Goal: Task Accomplishment & Management: Manage account settings

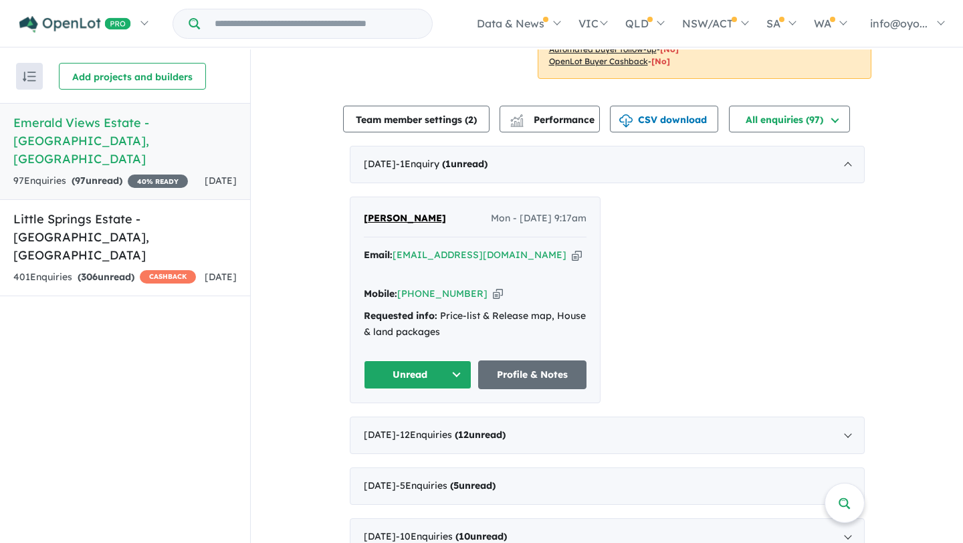
scroll to position [503, 0]
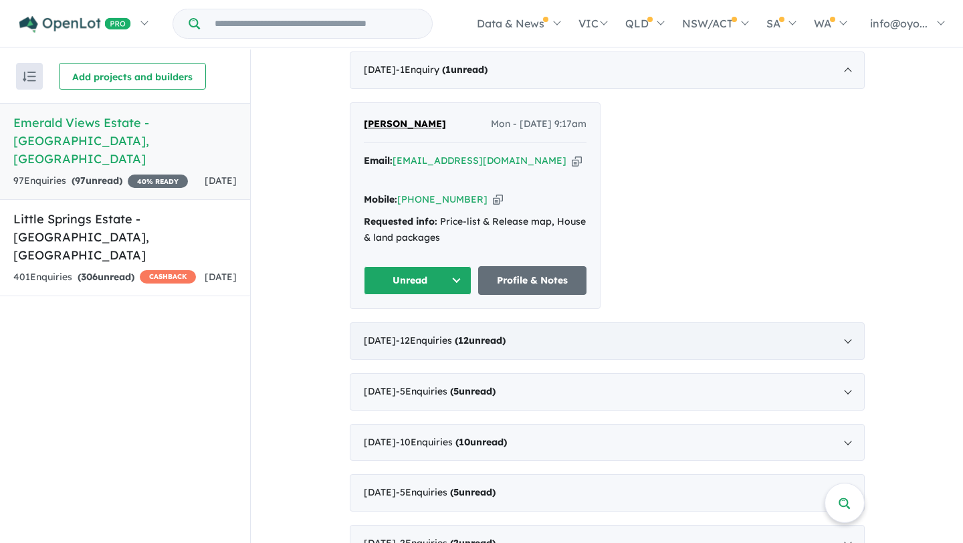
click at [668, 322] on div "August 2025 - 12 Enquir ies ( 12 unread)" at bounding box center [607, 340] width 515 height 37
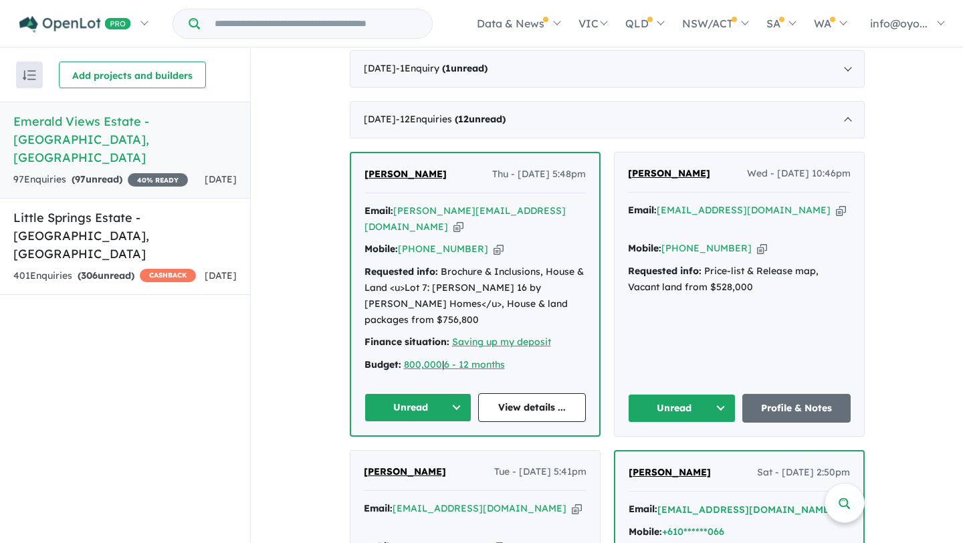
scroll to position [561, 0]
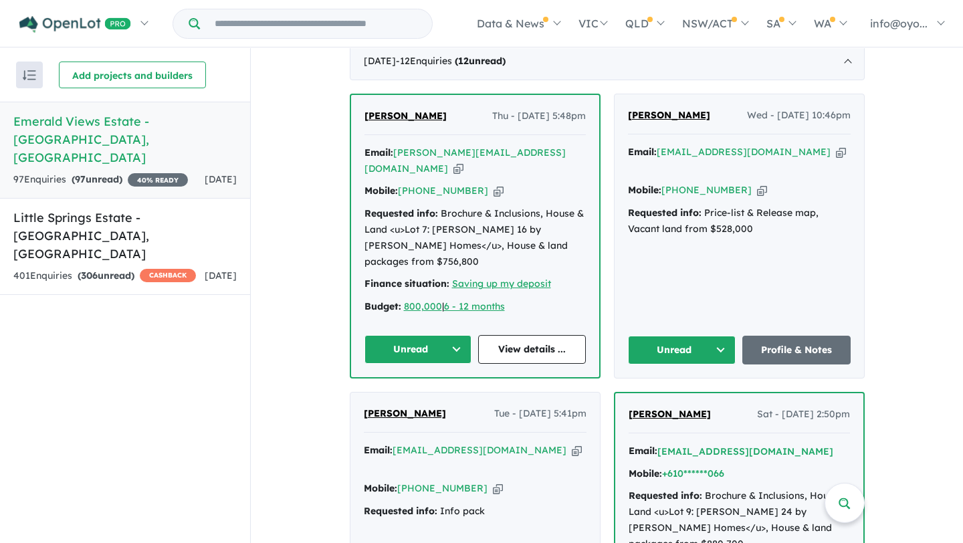
click at [493, 184] on icon "button" at bounding box center [498, 191] width 10 height 14
drag, startPoint x: 517, startPoint y: 255, endPoint x: 355, endPoint y: 236, distance: 162.9
click at [355, 236] on div "Michelle Dzartov Thu - 28/08/2025, 5:48pm Email: michelle.dzartov@hotmail.com C…" at bounding box center [475, 236] width 248 height 282
copy div "Finance situation: Saving up my deposit Budget: 800,000 | 6 - 12 months"
click at [534, 206] on div "Requested info: Brochure & Inclusions, House & Land <u>Lot 7: Finch 16 by Simon…" at bounding box center [474, 238] width 221 height 64
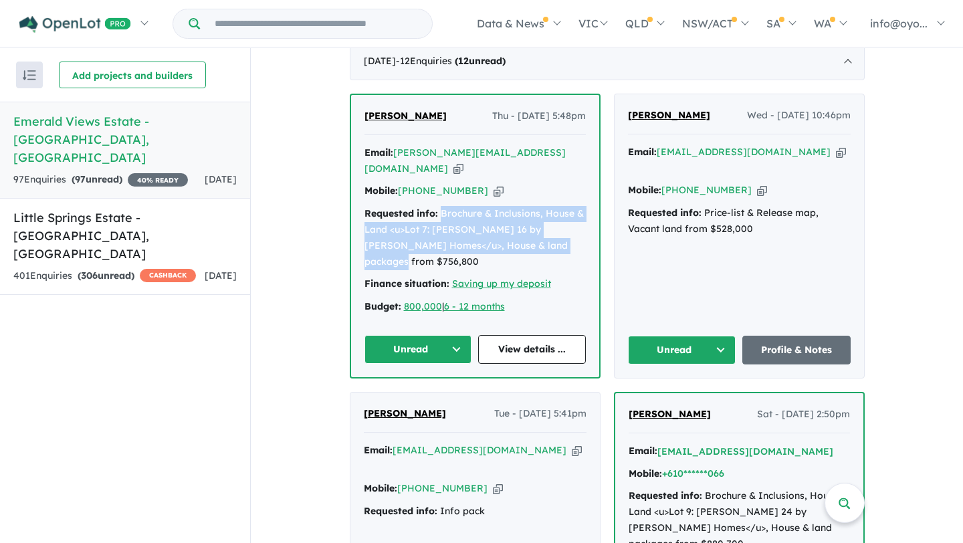
drag, startPoint x: 536, startPoint y: 209, endPoint x: 439, endPoint y: 179, distance: 102.1
click at [439, 206] on div "Requested info: Brochure & Inclusions, House & Land <u>Lot 7: Finch 16 by Simon…" at bounding box center [474, 238] width 221 height 64
copy div "Brochure & Inclusions, House & Land <u>Lot 7: [PERSON_NAME] 16 by [PERSON_NAME]…"
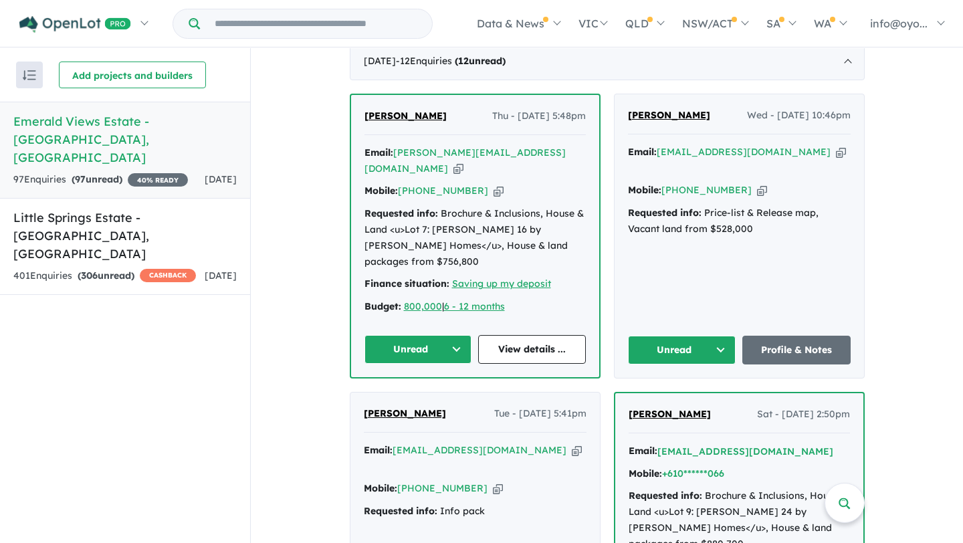
click at [687, 233] on div "Taylah Dunn Wed - 27/08/2025, 10:46pm Email: taylah.dunn00@gmail.com Copied! Mo…" at bounding box center [738, 235] width 249 height 283
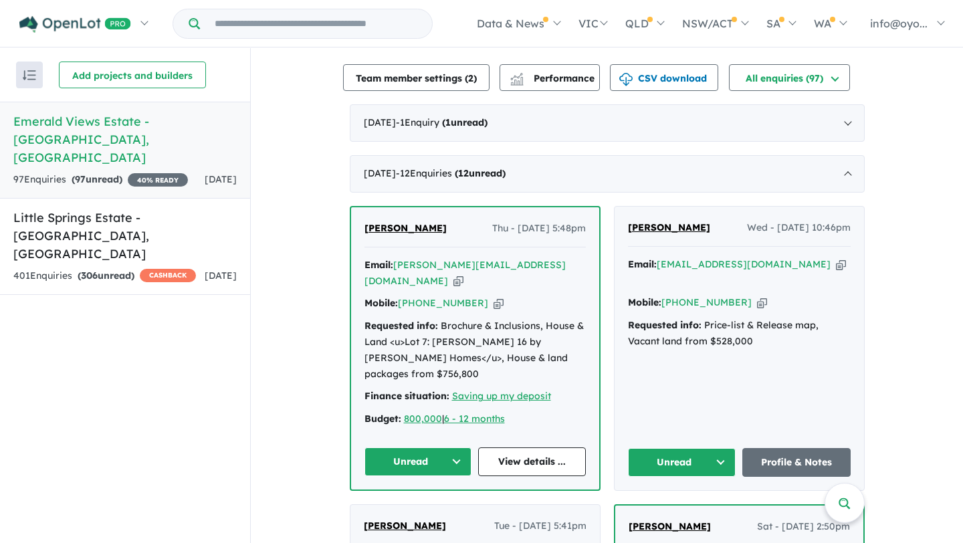
scroll to position [425, 0]
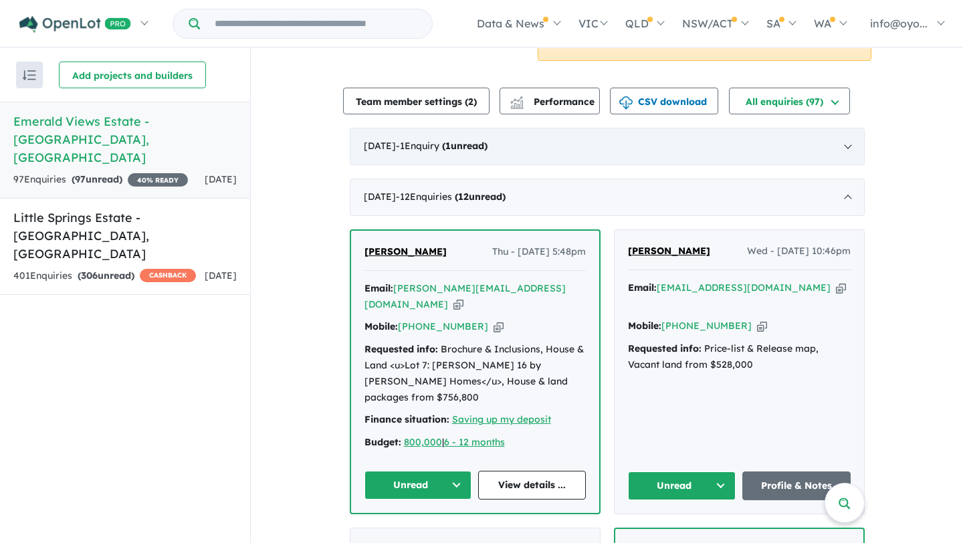
click at [517, 136] on div "September 2025 - 1 Enquir y ( 1 unread)" at bounding box center [607, 146] width 515 height 37
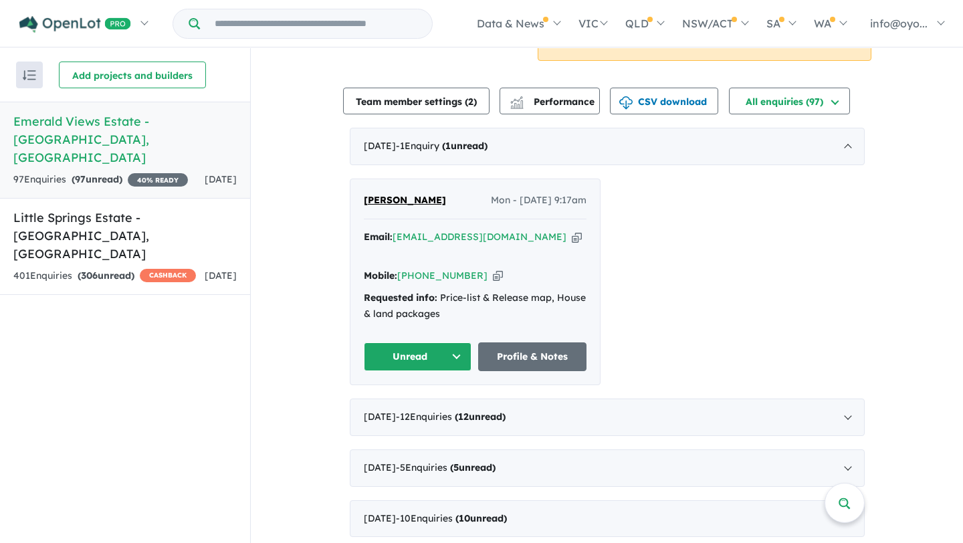
click at [493, 269] on icon "button" at bounding box center [498, 276] width 10 height 14
click at [572, 230] on icon "button" at bounding box center [577, 237] width 10 height 14
drag, startPoint x: 450, startPoint y: 281, endPoint x: 437, endPoint y: 265, distance: 19.9
click at [437, 290] on div "Requested info: Price-list & Release map, House & land packages" at bounding box center [475, 306] width 223 height 32
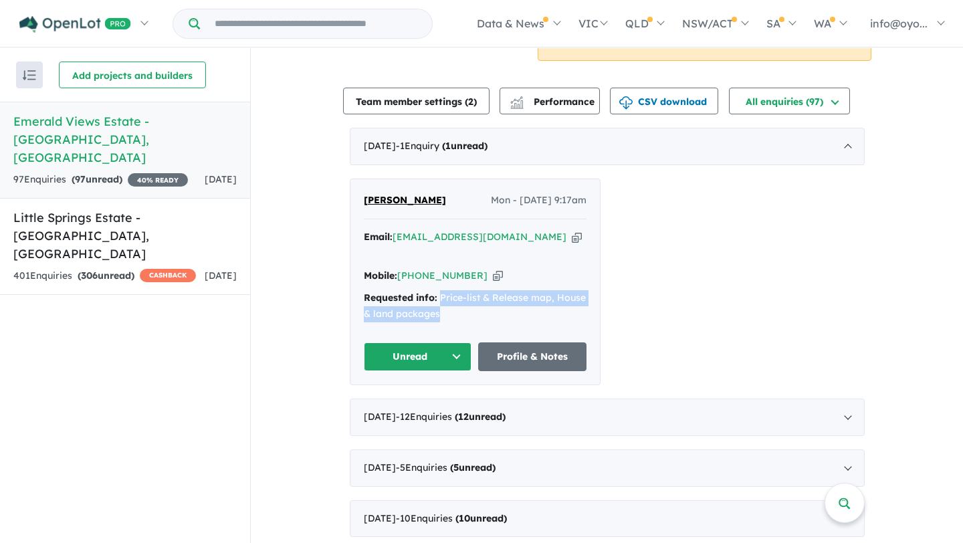
copy div "Price-list & Release map, House & land packages"
